Goal: Check status: Check status

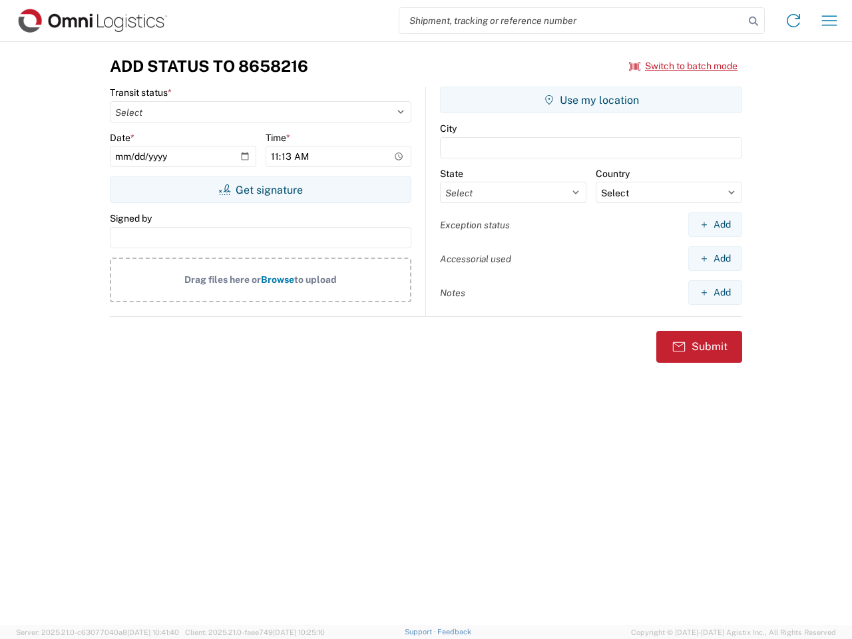
click at [572, 21] on input "search" at bounding box center [571, 20] width 345 height 25
click at [753, 21] on icon at bounding box center [753, 21] width 19 height 19
click at [793, 21] on icon at bounding box center [792, 20] width 21 height 21
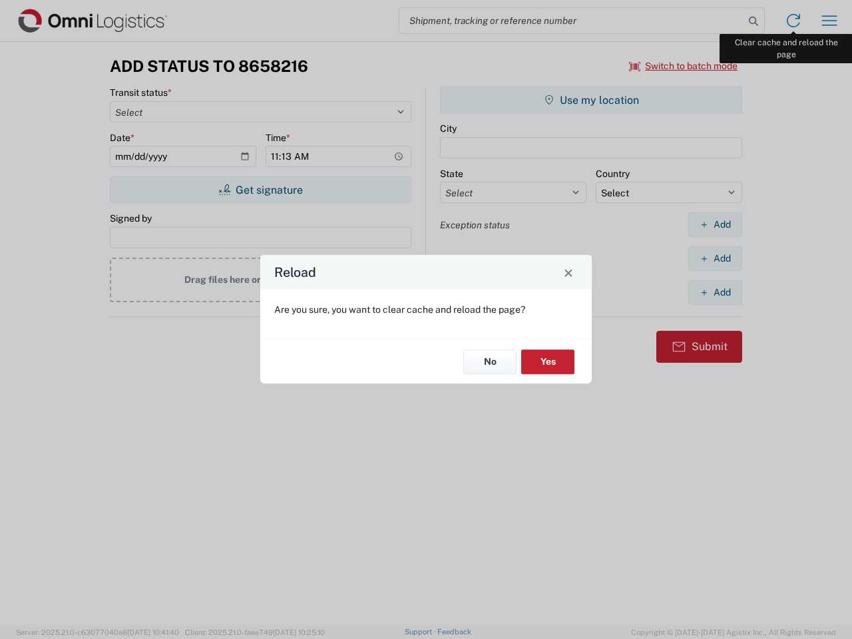
click at [829, 21] on div "Reload Are you sure, you want to clear cache and reload the page? No Yes" at bounding box center [426, 319] width 852 height 639
click at [683, 66] on div "Reload Are you sure, you want to clear cache and reload the page? No Yes" at bounding box center [426, 319] width 852 height 639
click at [260, 190] on div "Reload Are you sure, you want to clear cache and reload the page? No Yes" at bounding box center [426, 319] width 852 height 639
click at [591, 100] on div "Reload Are you sure, you want to clear cache and reload the page? No Yes" at bounding box center [426, 319] width 852 height 639
click at [715, 224] on div "Reload Are you sure, you want to clear cache and reload the page? No Yes" at bounding box center [426, 319] width 852 height 639
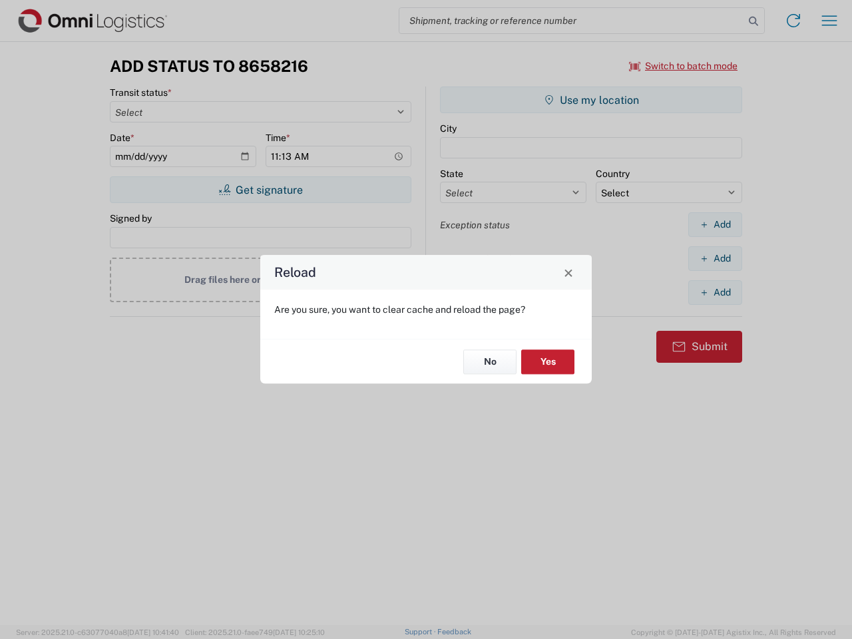
click at [715, 258] on div "Reload Are you sure, you want to clear cache and reload the page? No Yes" at bounding box center [426, 319] width 852 height 639
click at [715, 292] on div "Reload Are you sure, you want to clear cache and reload the page? No Yes" at bounding box center [426, 319] width 852 height 639
